Goal: Transaction & Acquisition: Register for event/course

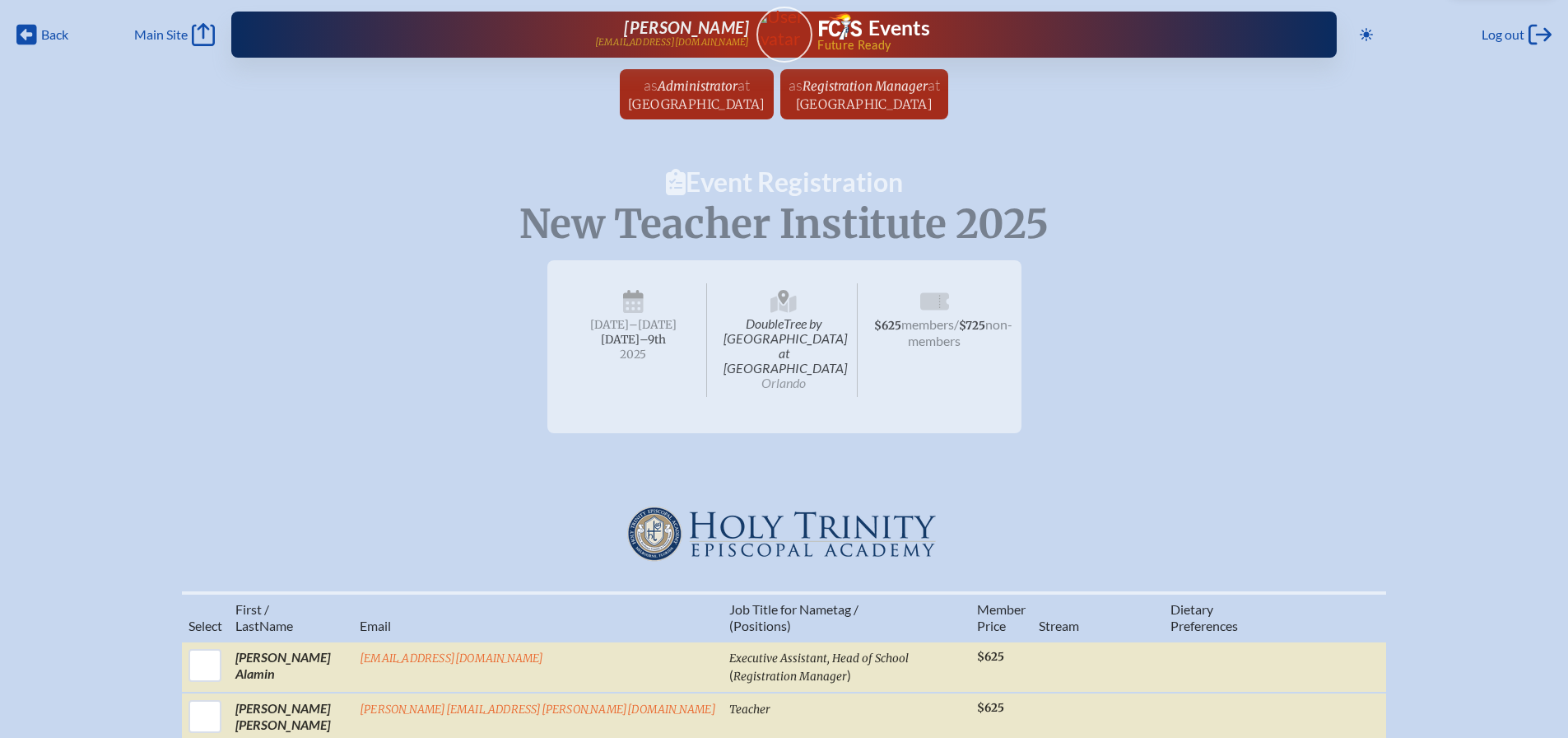
click at [1152, 363] on div "New Teacher Institute 2025 DoubleTree by [GEOGRAPHIC_DATA] at [GEOGRAPHIC_DATA]…" at bounding box center [784, 340] width 1568 height 186
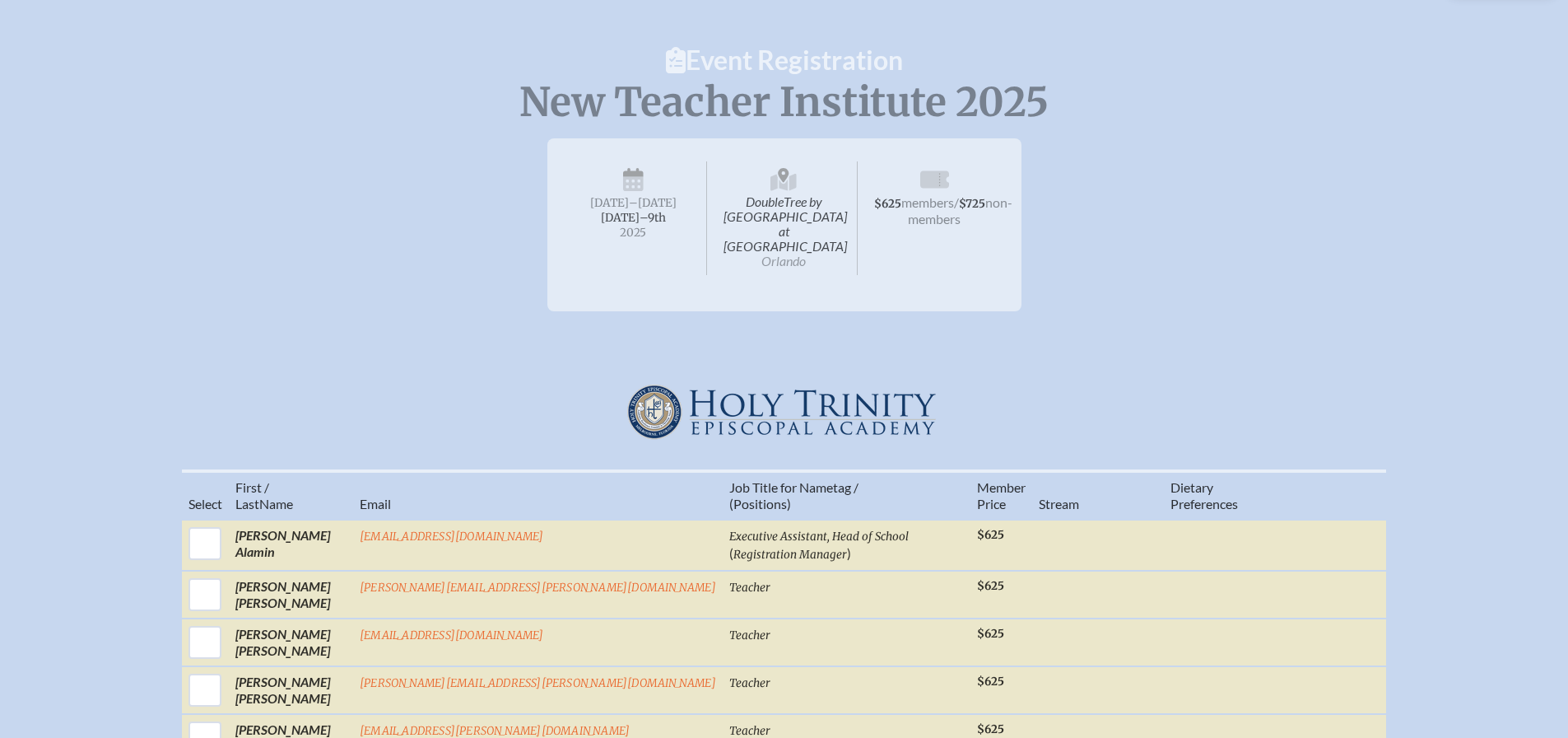
scroll to position [165, 0]
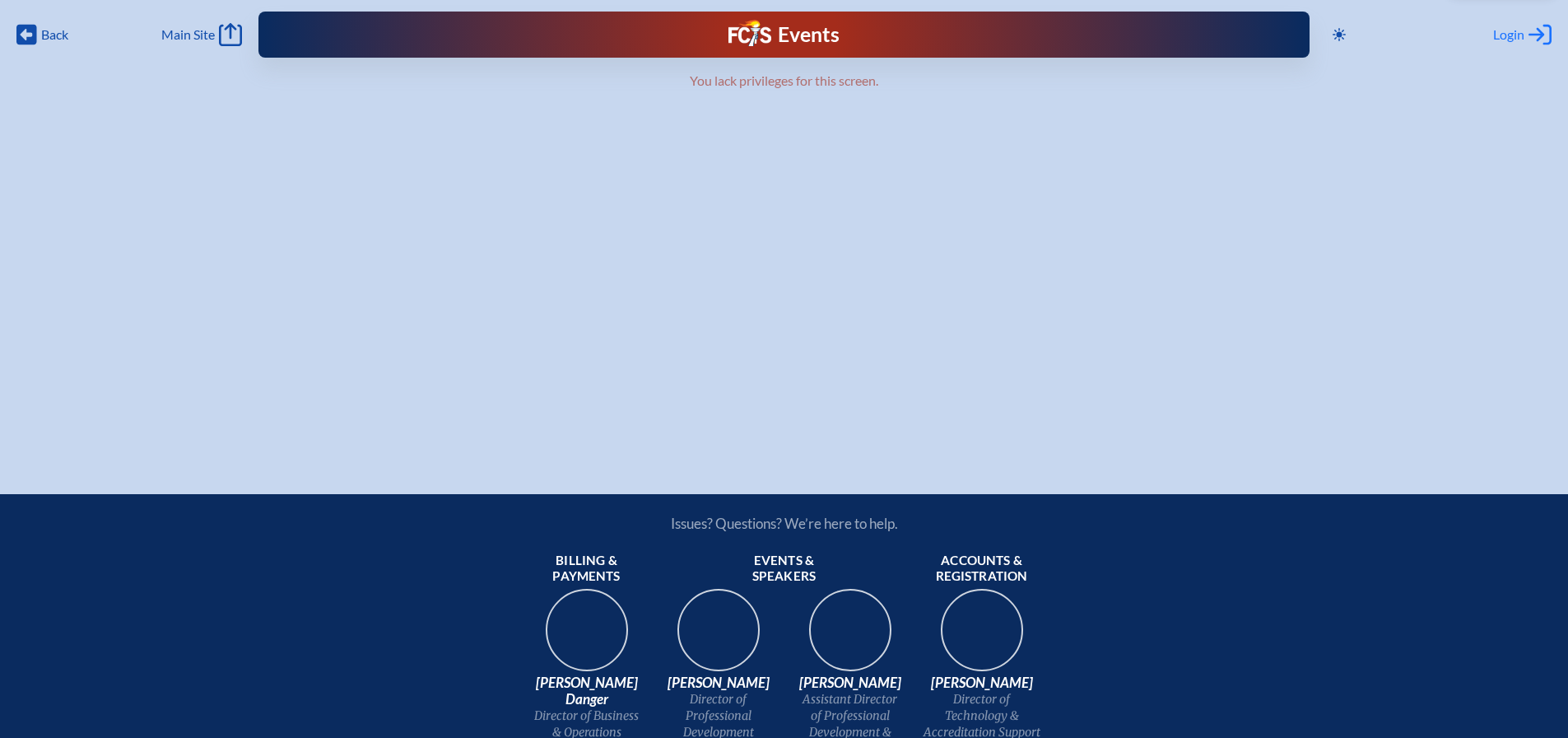
click at [1515, 38] on span "Login" at bounding box center [1508, 34] width 32 height 16
click at [203, 32] on span "Main Site" at bounding box center [188, 34] width 53 height 16
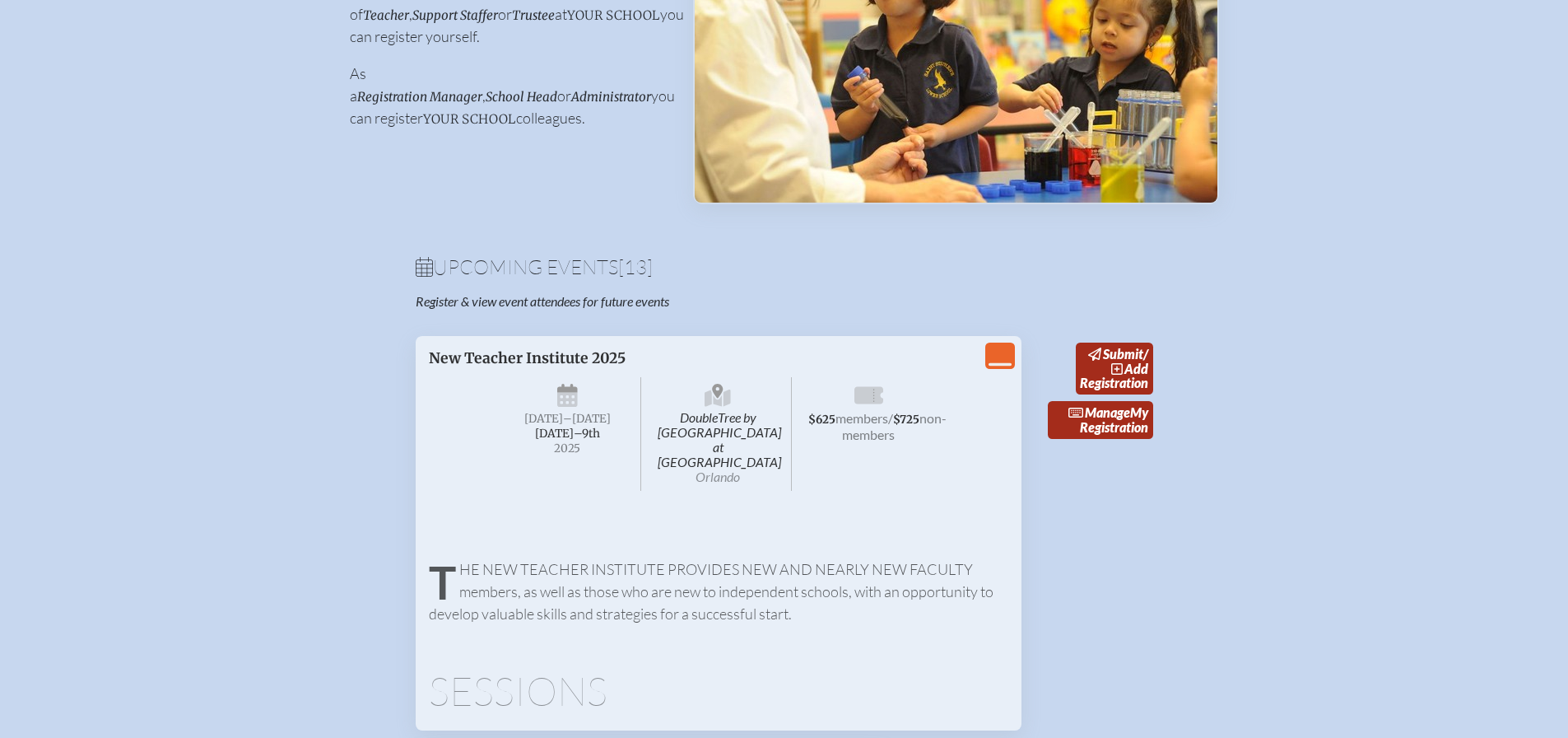
scroll to position [329, 0]
click at [1003, 359] on icon "View Less" at bounding box center [1001, 355] width 23 height 23
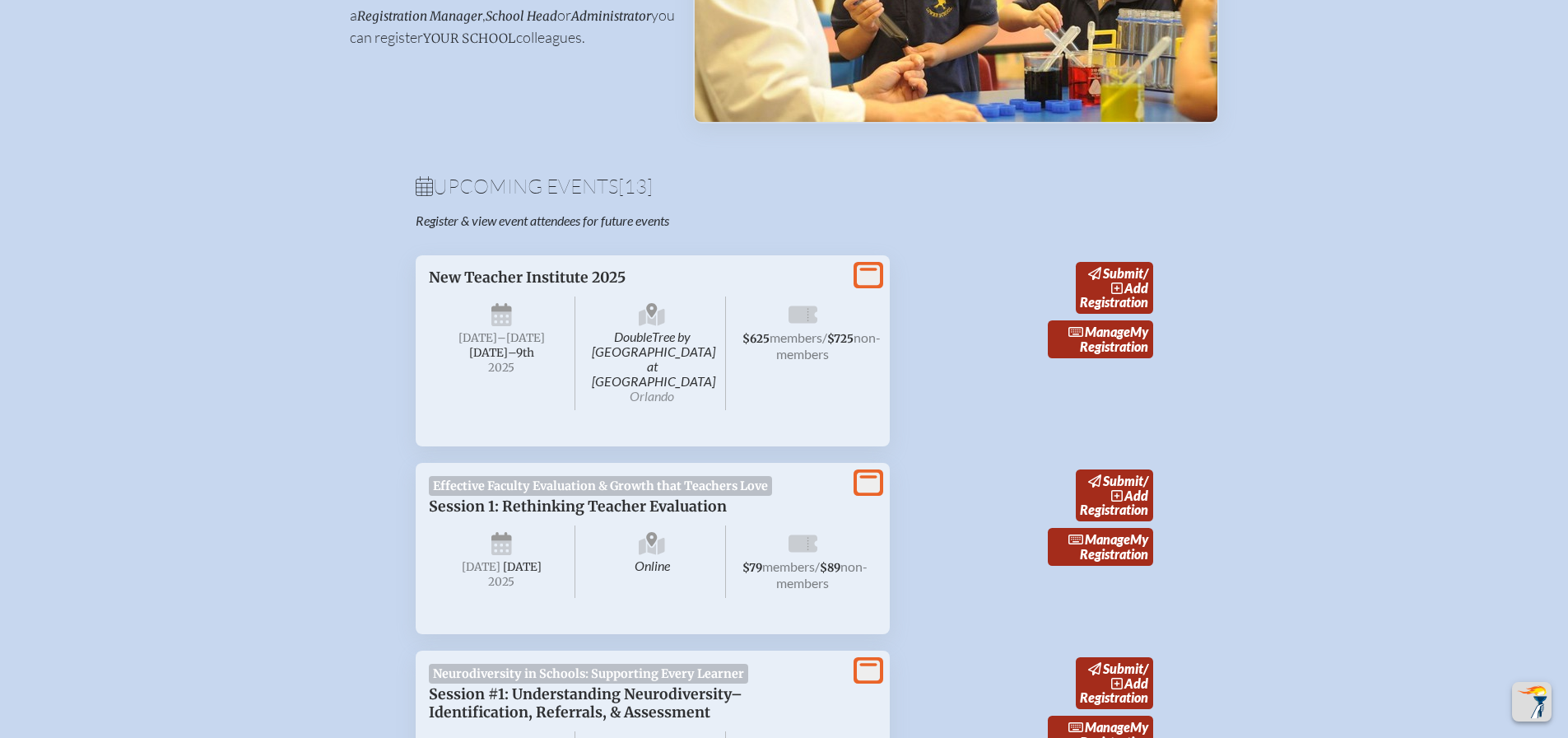
scroll to position [404, 0]
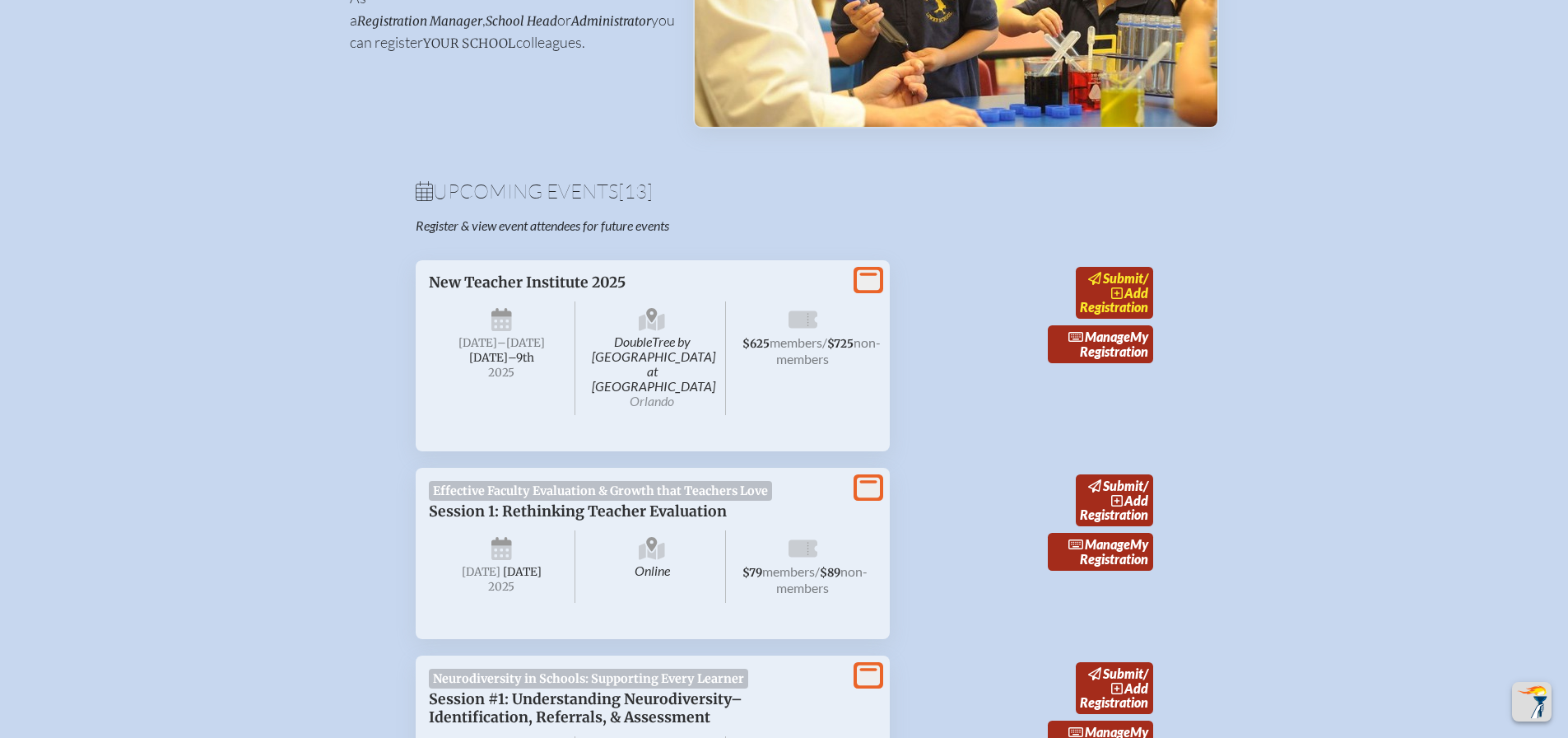
click at [1146, 297] on span "add" at bounding box center [1137, 292] width 23 height 15
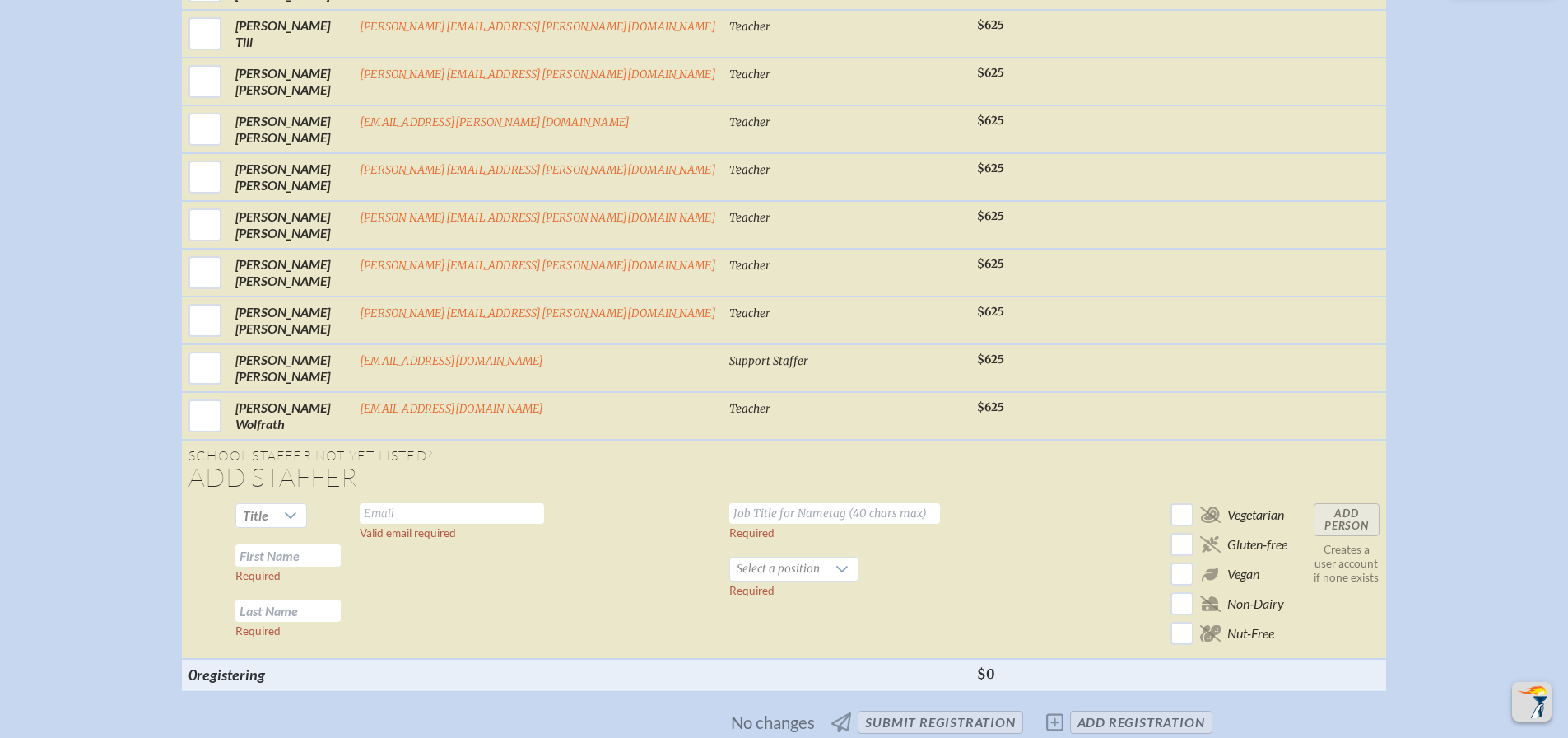
scroll to position [6257, 0]
